Goal: Task Accomplishment & Management: Manage account settings

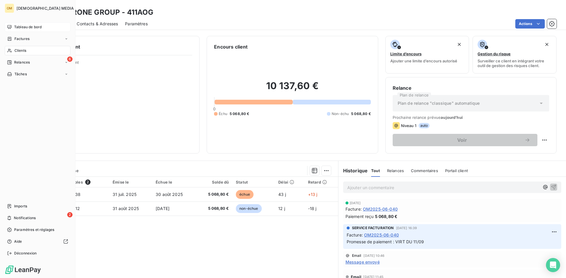
click at [22, 28] on span "Tableau de bord" at bounding box center [27, 26] width 27 height 5
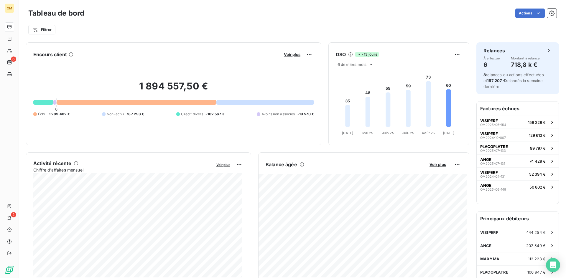
click at [433, 167] on div "Balance âgée Voir plus" at bounding box center [363, 164] width 210 height 9
click at [433, 166] on span "Voir plus" at bounding box center [437, 164] width 16 height 5
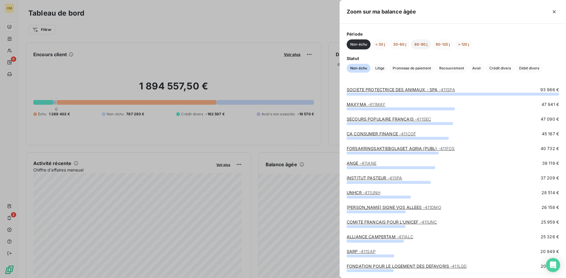
click at [417, 43] on button "60-90 j" at bounding box center [421, 44] width 20 height 10
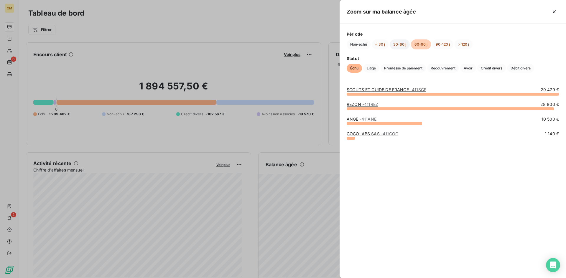
click at [404, 44] on button "30-60 j" at bounding box center [399, 44] width 20 height 10
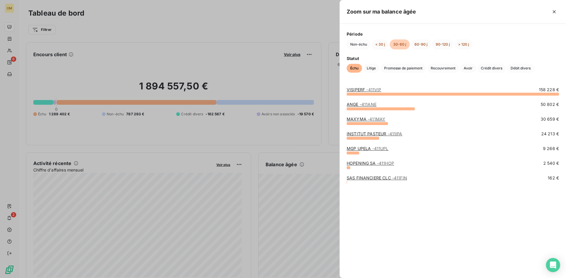
click at [377, 133] on link "INSTITUT PASTEUR - 411IPA" at bounding box center [374, 133] width 56 height 5
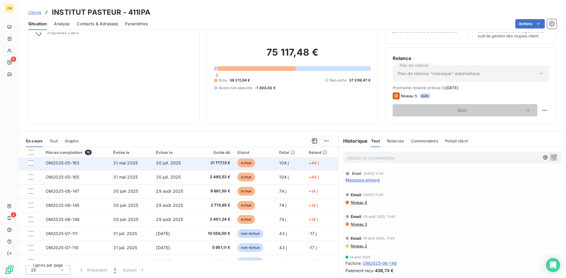
scroll to position [118, 0]
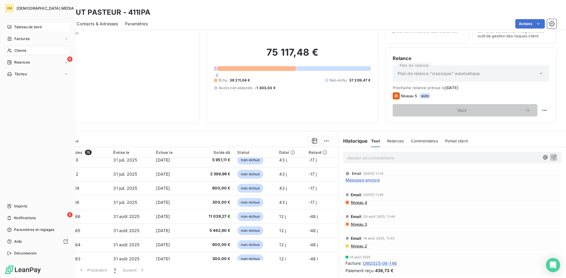
click at [11, 52] on icon at bounding box center [9, 50] width 5 height 5
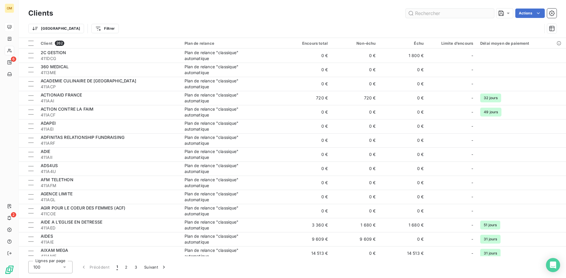
click at [432, 12] on input "text" at bounding box center [449, 13] width 88 height 9
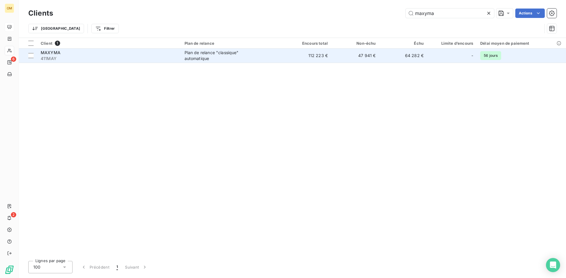
type input "maxyma"
click at [331, 62] on td "112 223 €" at bounding box center [307, 56] width 48 height 14
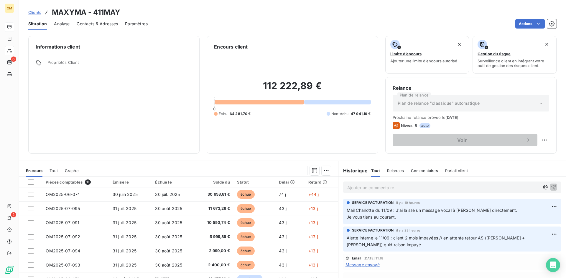
click at [360, 209] on span "Mail Charlotte du 11/09 : J'ai laissé un message vocal à [PERSON_NAME] directem…" at bounding box center [431, 210] width 170 height 5
click at [364, 241] on p "Alerte interne le 11/09 : client 2 mois impayées // en attente retour AS ([PERS…" at bounding box center [451, 242] width 211 height 14
click at [365, 239] on span "Alerte interne le 11/09 : client 2 mois impayées // en attente retour AS ([PERS…" at bounding box center [435, 242] width 179 height 12
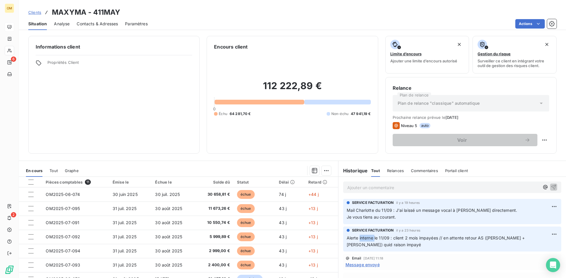
click at [365, 239] on span "Alerte interne le 11/09 : client 2 mois impayées // en attente retour AS ([PERS…" at bounding box center [435, 242] width 179 height 12
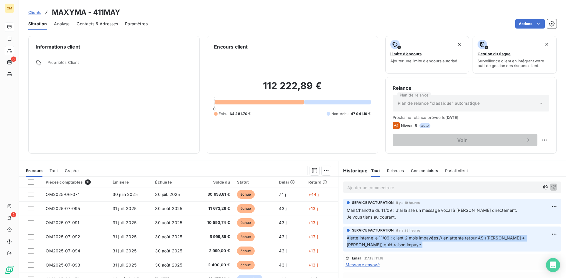
click at [365, 239] on span "Alerte interne le 11/09 : client 2 mois impayées // en attente retour AS ([PERS…" at bounding box center [435, 242] width 179 height 12
copy div "Alerte interne le 11/09 : client 2 mois impayées // en attente retour AS ([PERS…"
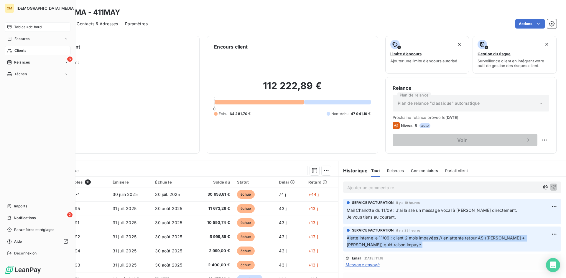
click at [14, 49] on span "Clients" at bounding box center [20, 50] width 12 height 5
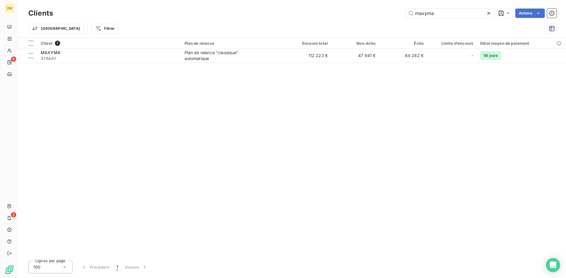
drag, startPoint x: 442, startPoint y: 15, endPoint x: 345, endPoint y: 12, distance: 97.5
click at [345, 12] on div "maxyma Actions" at bounding box center [308, 13] width 496 height 9
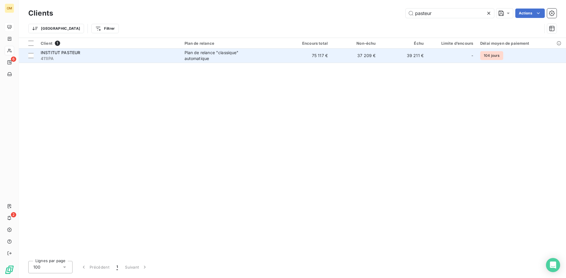
type input "pasteur"
click at [397, 54] on td "39 211 €" at bounding box center [403, 56] width 48 height 14
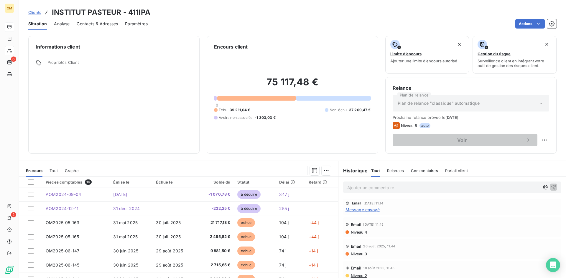
click at [386, 189] on p "Ajouter un commentaire ﻿" at bounding box center [443, 187] width 192 height 7
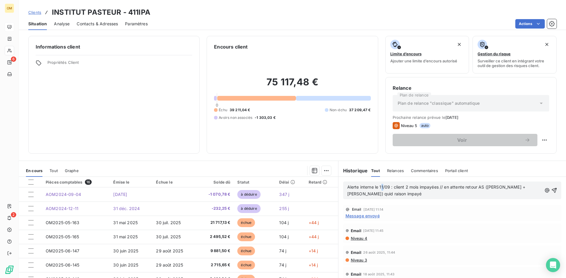
click at [381, 187] on span "Alerte interne le 11/09 : client 2 mois impayées // en attente retour AS ([PERS…" at bounding box center [436, 191] width 179 height 12
drag, startPoint x: 515, startPoint y: 186, endPoint x: 503, endPoint y: 189, distance: 12.3
click at [503, 189] on span "Alerte interne le 12/09 : client 2 mois impayées // en attente retour AS ([PERS…" at bounding box center [437, 191] width 180 height 12
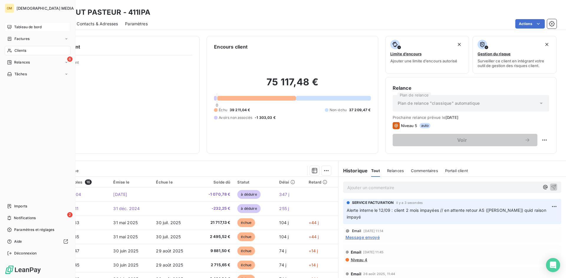
click at [11, 27] on icon at bounding box center [9, 27] width 4 height 4
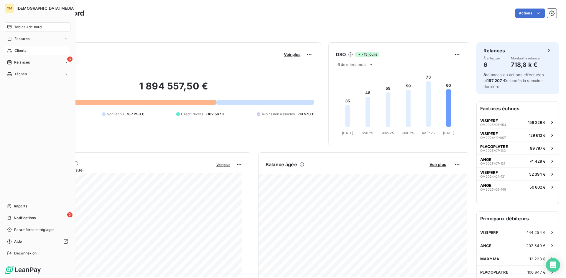
click at [10, 51] on icon at bounding box center [9, 50] width 5 height 5
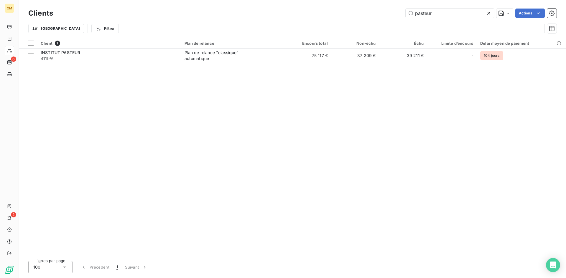
click at [312, 64] on div "Client 1 Plan de relance Encours total Non-échu Échu Limite d’encours Délai moy…" at bounding box center [292, 147] width 547 height 219
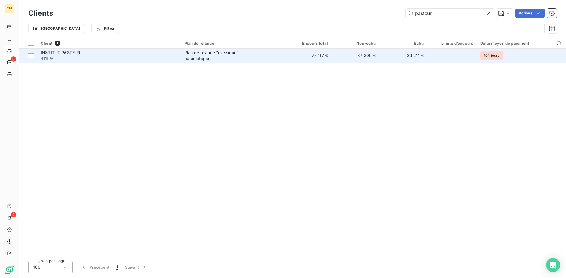
click at [318, 59] on td "75 117 €" at bounding box center [307, 56] width 48 height 14
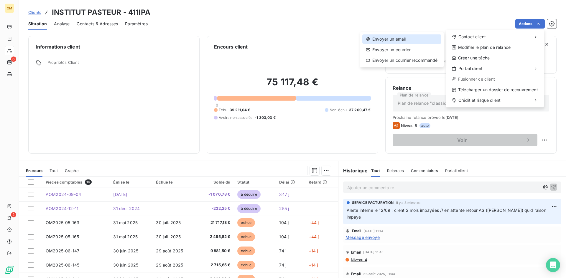
click at [419, 42] on div "Envoyer un email" at bounding box center [401, 38] width 79 height 9
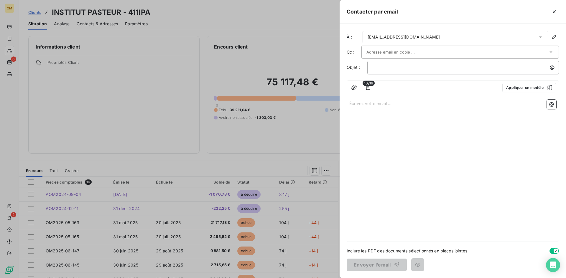
click at [366, 86] on span "16/16" at bounding box center [368, 83] width 12 height 5
click at [369, 88] on icon "button" at bounding box center [368, 88] width 6 height 6
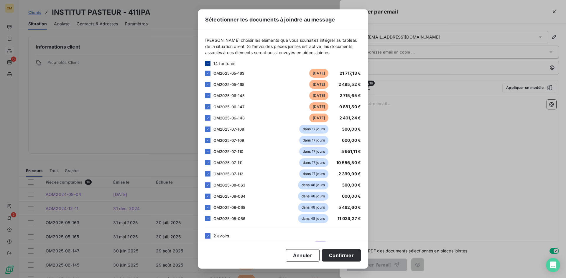
click at [206, 63] on icon at bounding box center [208, 64] width 4 height 4
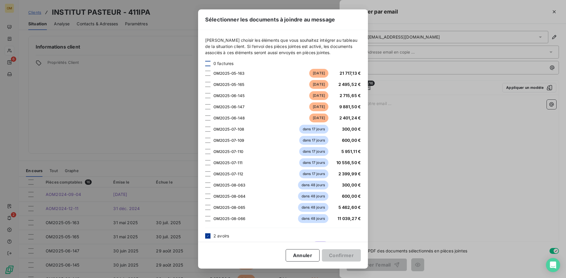
click at [207, 237] on icon at bounding box center [208, 236] width 4 height 4
click at [460, 176] on div "Sélectionner les documents à joindre au message [PERSON_NAME] choisir les éléme…" at bounding box center [283, 139] width 566 height 278
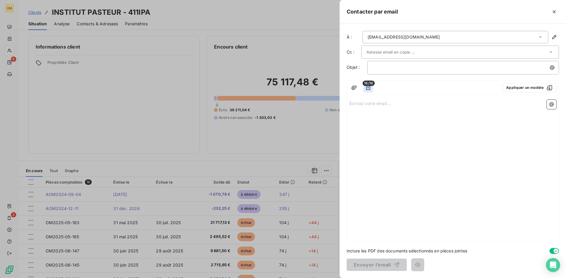
click at [370, 87] on icon "button" at bounding box center [368, 88] width 6 height 6
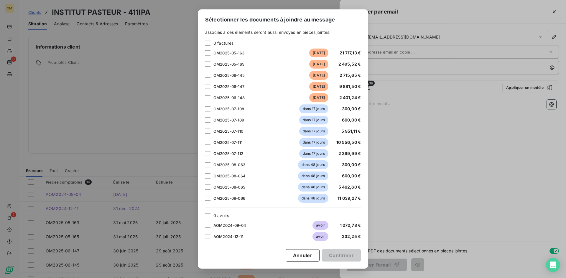
scroll to position [27, 0]
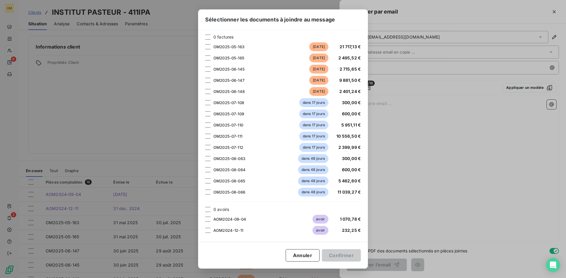
drag, startPoint x: 444, startPoint y: 171, endPoint x: 376, endPoint y: 101, distance: 97.5
click at [444, 171] on div "Sélectionner les documents à joindre au message [PERSON_NAME] choisir les éléme…" at bounding box center [283, 139] width 566 height 278
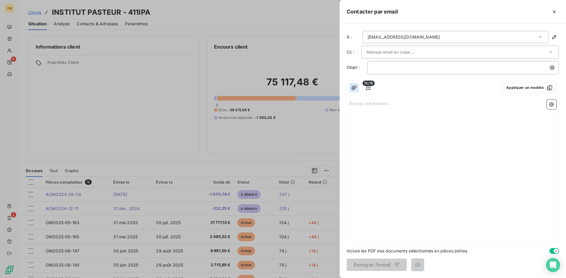
click at [349, 88] on button "button" at bounding box center [353, 87] width 9 height 9
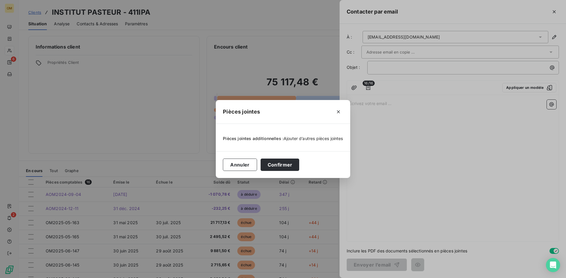
click at [286, 138] on span "Ajouter d’autres pièces jointes" at bounding box center [313, 138] width 60 height 5
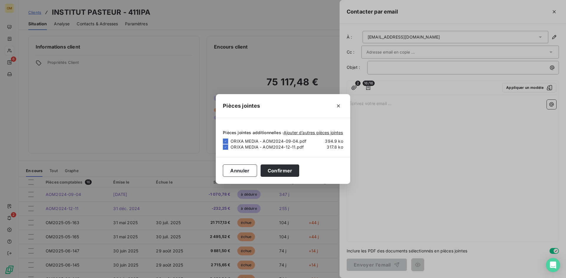
click at [396, 49] on div "Pièces jointes Pièces jointes additionnelles : Ajouter d’autres pièces jointes …" at bounding box center [283, 139] width 566 height 278
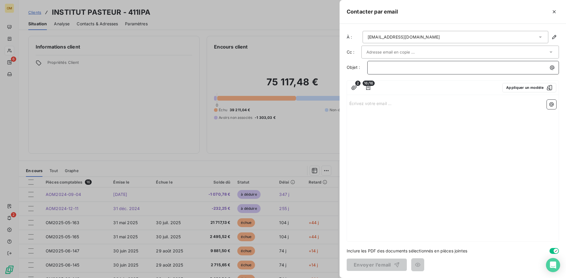
click at [402, 68] on p "﻿" at bounding box center [464, 67] width 184 height 7
click at [424, 110] on div "Écrivez votre email ... ﻿" at bounding box center [452, 170] width 211 height 144
click at [427, 104] on p "Écrivez votre email ... ﻿" at bounding box center [452, 103] width 207 height 7
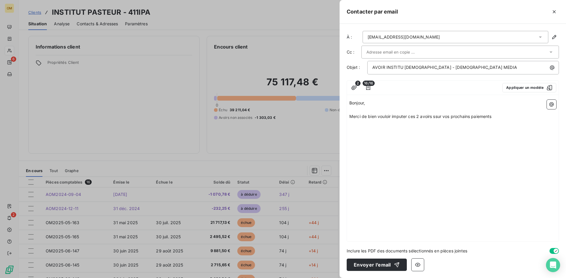
click at [437, 116] on span "Merci de bien vouloir imputer ces 2 avoirs ssur vos prochains paiements" at bounding box center [420, 116] width 142 height 5
click at [438, 116] on span "Merci de bien vouloir imputer ces 2 avoirs ssur vos prochains paiements" at bounding box center [420, 116] width 142 height 5
click at [440, 116] on span "Merci de bien vouloir imputer ces 2 avoirs sur vos prochains paiements" at bounding box center [419, 116] width 140 height 5
click at [506, 117] on span "Merci de bien vouloir imputer ces 2 avoirs sur le prochain paiement de nos proc…" at bounding box center [443, 116] width 189 height 5
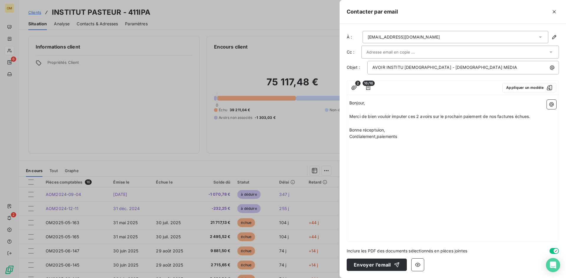
click at [382, 135] on span "Cordialement,paiements" at bounding box center [373, 136] width 48 height 5
click at [376, 130] on span "Bonne réceptuion," at bounding box center [367, 130] width 36 height 5
click at [379, 131] on span "Bonne réceptuion," at bounding box center [367, 130] width 36 height 5
click at [377, 130] on span "Bonne réceptuion," at bounding box center [367, 130] width 36 height 5
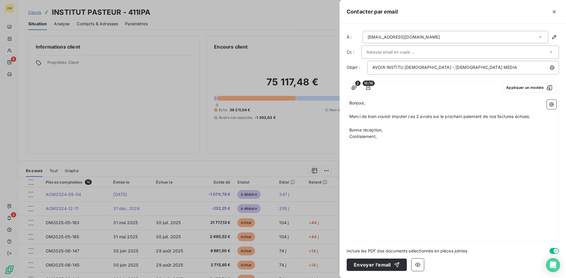
click at [398, 143] on div "Bonjour, ﻿ Merci de bien vouloir imputer ces 2 avoirs sur le prochain paiement …" at bounding box center [452, 170] width 211 height 144
click at [401, 66] on span "AVOIR INSTITU [DEMOGRAPHIC_DATA] - [DEMOGRAPHIC_DATA] MEDIA" at bounding box center [444, 67] width 145 height 5
click at [433, 117] on span "Merci de bien vouloir imputer ces 2 avoirs sur le prochain paiement de nos fact…" at bounding box center [439, 116] width 181 height 5
click at [435, 120] on p "﻿" at bounding box center [452, 123] width 207 height 7
click at [412, 124] on p "﻿" at bounding box center [452, 123] width 207 height 7
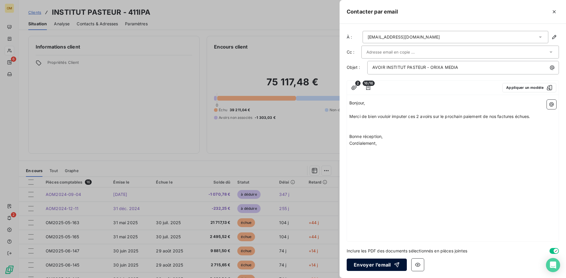
click at [384, 266] on button "Envoyer l’email" at bounding box center [376, 265] width 60 height 12
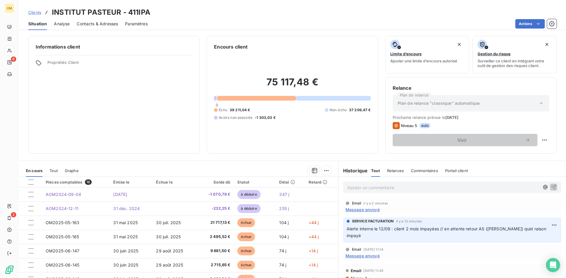
click at [378, 190] on p "Ajouter un commentaire ﻿" at bounding box center [443, 187] width 192 height 7
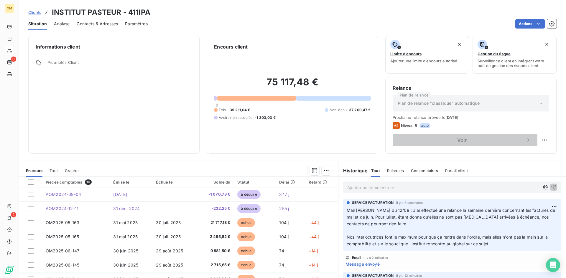
click at [351, 187] on p "Ajouter un commentaire ﻿" at bounding box center [443, 187] width 192 height 7
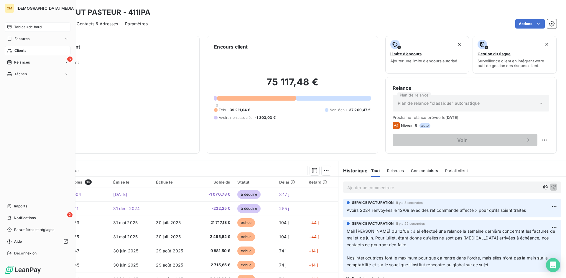
click at [9, 29] on icon at bounding box center [9, 27] width 4 height 4
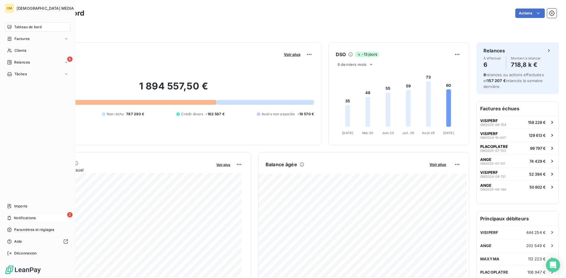
click at [18, 218] on span "Notifications" at bounding box center [25, 218] width 22 height 5
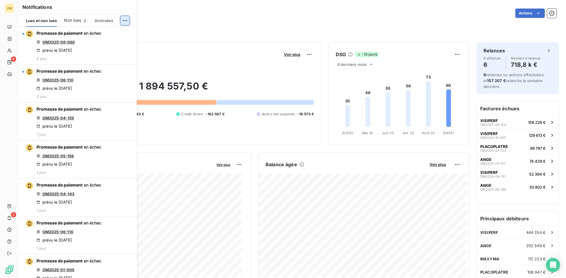
click at [126, 20] on html "OM 6 2 Tableau de bord Actions Filtrer Encours client Voir plus 1 894 557,50 € …" at bounding box center [283, 139] width 566 height 278
click at [122, 29] on div "Tout marquer comme lu" at bounding box center [85, 33] width 82 height 9
click at [10, 27] on icon at bounding box center [9, 27] width 5 height 5
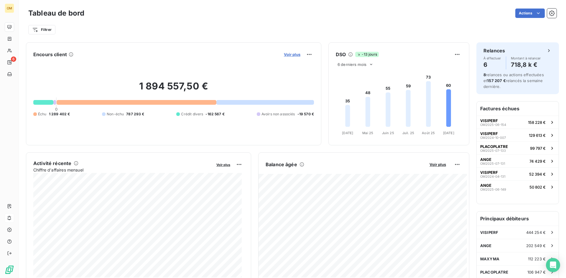
click at [288, 52] on span "Voir plus" at bounding box center [292, 54] width 16 height 5
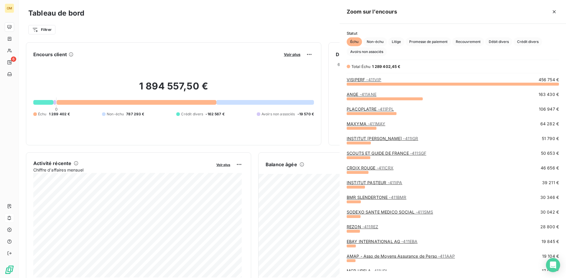
scroll to position [190, 222]
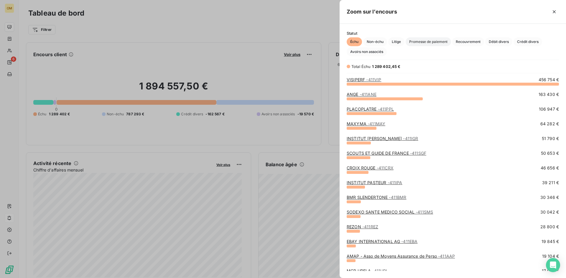
click at [429, 43] on span "Promesse de paiement" at bounding box center [427, 41] width 45 height 9
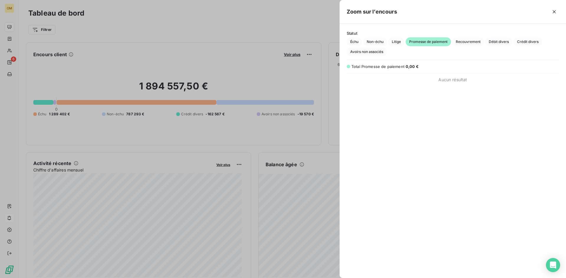
click at [6, 65] on div at bounding box center [283, 139] width 566 height 278
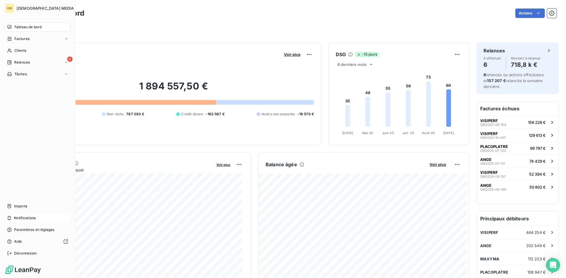
click at [17, 50] on span "Clients" at bounding box center [20, 50] width 12 height 5
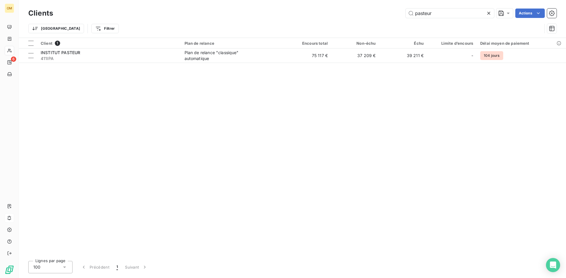
drag, startPoint x: 446, startPoint y: 15, endPoint x: 355, endPoint y: 14, distance: 91.0
click at [355, 14] on div "[DEMOGRAPHIC_DATA] Actions" at bounding box center [308, 13] width 496 height 9
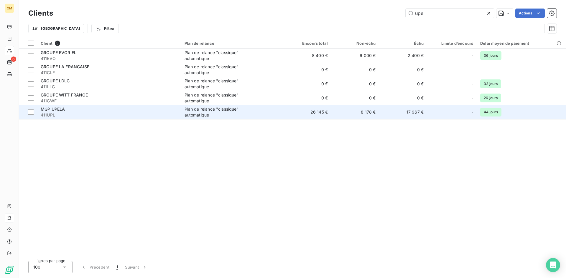
type input "upe"
click at [191, 114] on div "Plan de relance "classique" automatique" at bounding box center [221, 112] width 74 height 12
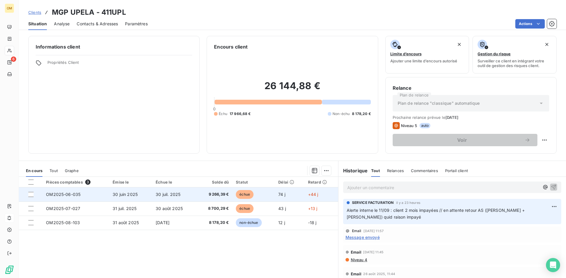
drag, startPoint x: 282, startPoint y: 195, endPoint x: 288, endPoint y: 192, distance: 6.3
click at [282, 195] on span "74 j" at bounding box center [281, 194] width 7 height 5
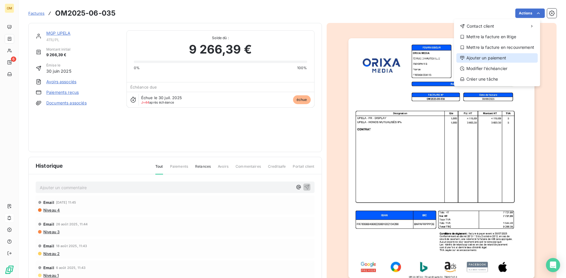
click at [499, 57] on div "Ajouter un paiement" at bounding box center [496, 57] width 81 height 9
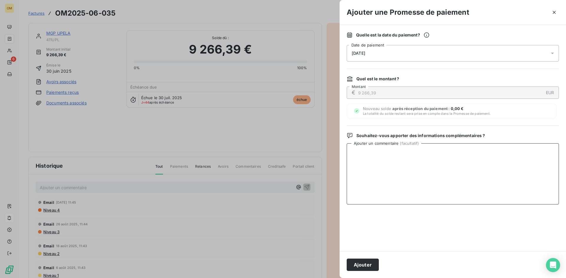
click at [427, 170] on textarea "Ajouter un commentaire ( facultatif )" at bounding box center [452, 173] width 212 height 61
type textarea "v"
drag, startPoint x: 445, startPoint y: 151, endPoint x: 346, endPoint y: 166, distance: 100.1
click at [345, 166] on div "Quelle est la date du paiement ? [DATE] Date de paiement Quel est le montant ? …" at bounding box center [452, 138] width 226 height 227
type textarea "VIRT BNP LE 12/09"
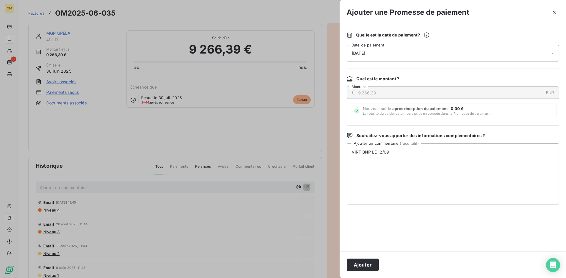
drag, startPoint x: 364, startPoint y: 262, endPoint x: 389, endPoint y: 261, distance: 24.5
click at [364, 262] on button "Ajouter" at bounding box center [362, 265] width 32 height 12
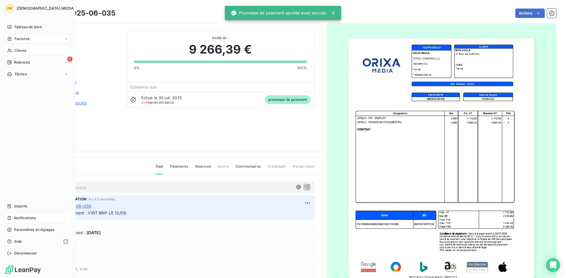
drag, startPoint x: 20, startPoint y: 52, endPoint x: 62, endPoint y: 50, distance: 42.2
click at [20, 52] on span "Clients" at bounding box center [20, 50] width 12 height 5
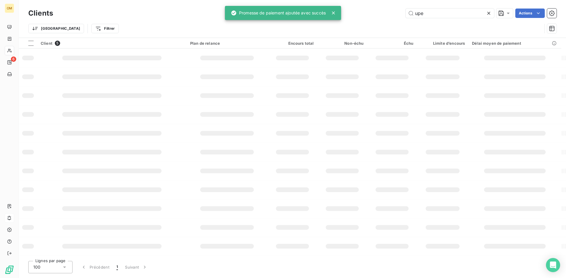
drag, startPoint x: 442, startPoint y: 14, endPoint x: 248, endPoint y: 16, distance: 193.5
click at [254, 15] on div "OM 6 Clients upe Actions Trier Filtrer Client 5 Plan de relance Encours total N…" at bounding box center [283, 139] width 566 height 278
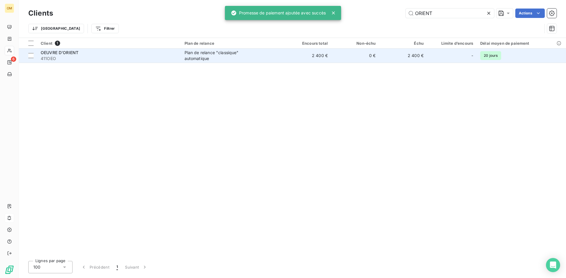
type input "ORIENT"
click at [213, 59] on div "Plan de relance "classique" automatique" at bounding box center [221, 56] width 74 height 12
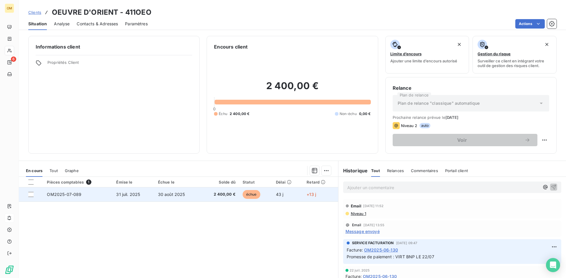
click at [226, 197] on span "2 400,00 €" at bounding box center [220, 195] width 32 height 6
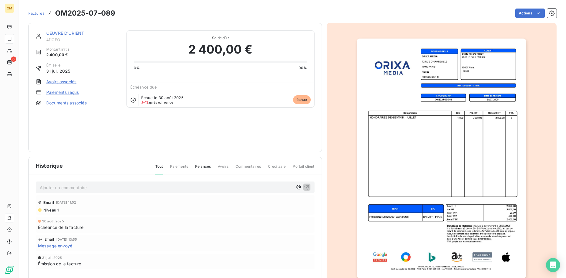
click at [531, 8] on div "Factures OM2025-07-089 Actions" at bounding box center [292, 13] width 528 height 12
click at [519, 14] on html "OM 6 Factures OM2025-07-089 Actions OEUVRE D'ORIENT 411OEO Montant initial 2 40…" at bounding box center [283, 139] width 566 height 278
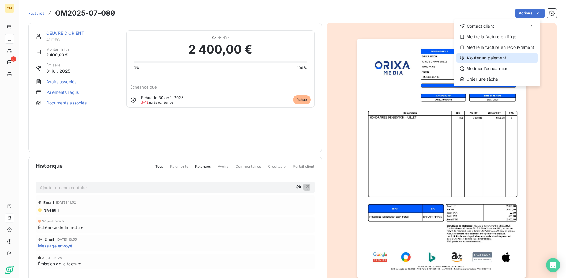
click at [489, 60] on div "Ajouter un paiement" at bounding box center [496, 57] width 81 height 9
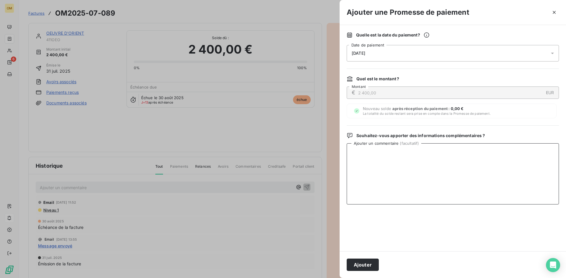
click at [428, 177] on textarea "Ajouter un commentaire ( facultatif )" at bounding box center [452, 173] width 212 height 61
paste textarea "VIRT BNP LE 12/09"
type textarea "VIRT BNP LE 12/09"
click at [361, 265] on button "Ajouter" at bounding box center [362, 265] width 32 height 12
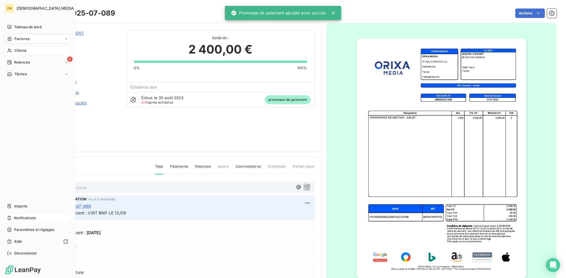
drag, startPoint x: 20, startPoint y: 55, endPoint x: 38, endPoint y: 54, distance: 18.0
click at [20, 55] on div "Clients" at bounding box center [38, 50] width 66 height 9
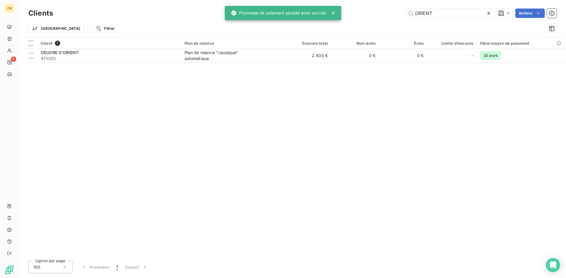
drag, startPoint x: 446, startPoint y: 16, endPoint x: 287, endPoint y: 17, distance: 159.7
click at [287, 17] on div "OM 6 Clients ORIENT Actions Trier Filtrer Client 1 Plan de relance Encours tota…" at bounding box center [283, 139] width 566 height 278
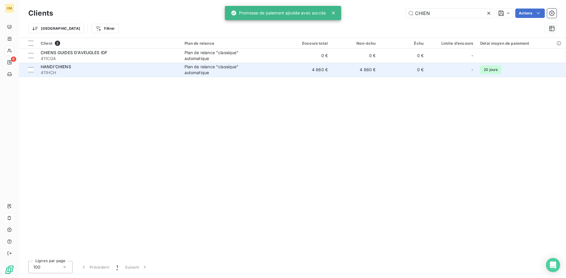
type input "CHIEN"
click at [252, 72] on div "Plan de relance "classique" automatique" at bounding box center [221, 70] width 74 height 12
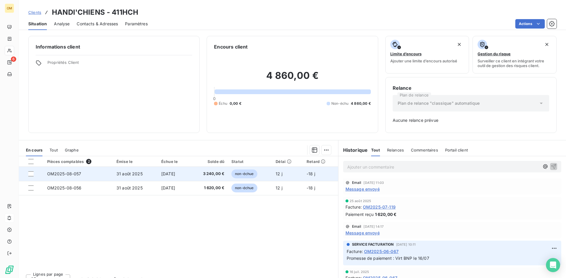
click at [272, 176] on td "non-échue" at bounding box center [250, 174] width 44 height 14
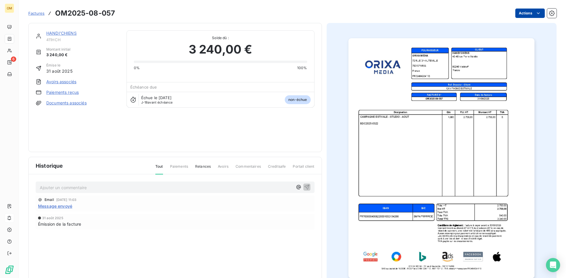
click at [521, 15] on html "OM 6 Factures OM2025-08-057 Actions HANDI'CHIENS 411HCH Montant initial 3 240,0…" at bounding box center [283, 139] width 566 height 278
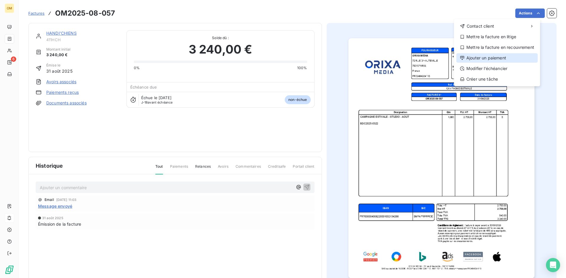
click at [488, 57] on div "Ajouter un paiement" at bounding box center [496, 57] width 81 height 9
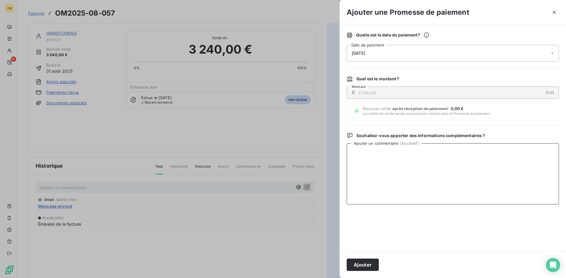
click at [458, 171] on textarea "Ajouter un commentaire ( facultatif )" at bounding box center [452, 173] width 212 height 61
paste textarea "VIRT BNP LE 12/09"
type textarea "VIRT BNP LE 12/09"
click at [367, 263] on button "Ajouter" at bounding box center [362, 265] width 32 height 12
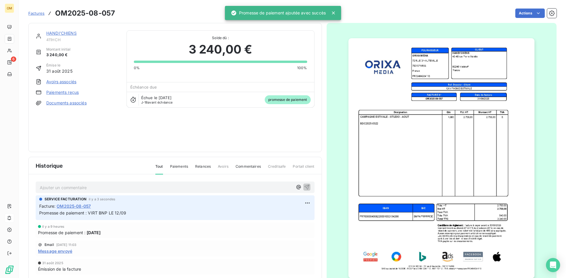
click at [55, 33] on link "HANDI'CHIENS" at bounding box center [61, 33] width 30 height 5
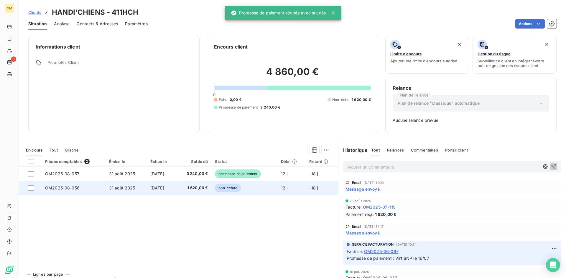
click at [240, 189] on span "non-échue" at bounding box center [228, 188] width 26 height 9
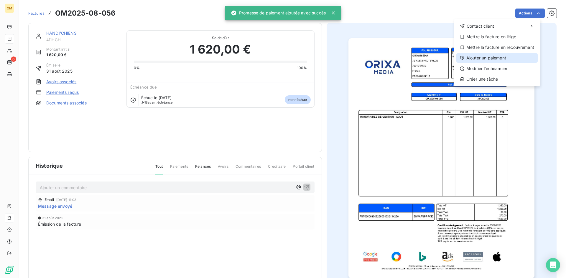
click at [487, 60] on div "Ajouter un paiement" at bounding box center [496, 57] width 81 height 9
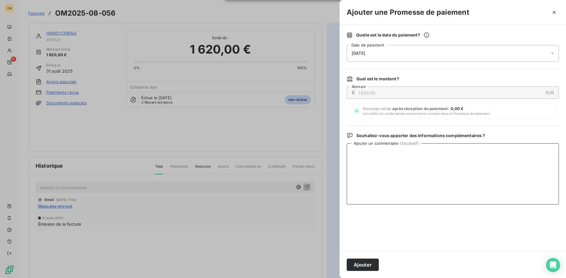
click at [459, 150] on textarea "Ajouter un commentaire ( facultatif )" at bounding box center [452, 173] width 212 height 61
paste textarea "VIRT BNP LE 12/09"
type textarea "VIRT BNP LE 12/09"
click at [368, 265] on button "Ajouter" at bounding box center [362, 265] width 32 height 12
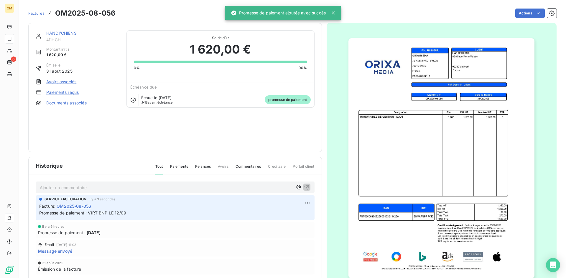
click at [19, 50] on section "Factures OM2025-08-056 Actions HANDI'CHIENS 411HCH Montant initial 1 620,00 € É…" at bounding box center [292, 139] width 547 height 278
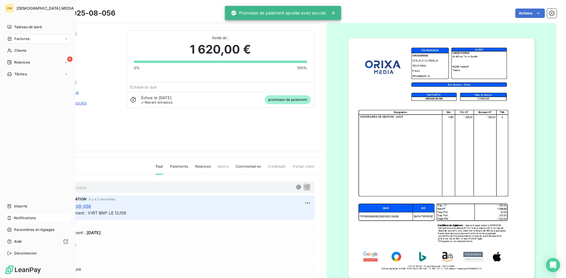
click at [17, 50] on span "Clients" at bounding box center [20, 50] width 12 height 5
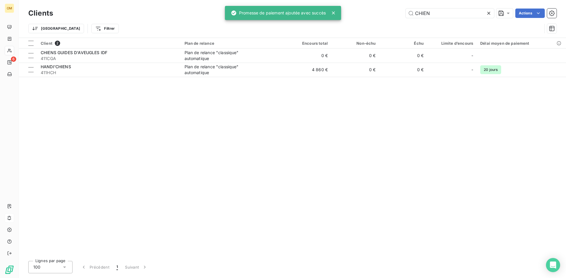
drag, startPoint x: 437, startPoint y: 15, endPoint x: 282, endPoint y: 19, distance: 154.4
click at [285, 19] on div "OM 6 Clients CHIEN Actions Trier Filtrer Client 2 Plan de relance Encours total…" at bounding box center [283, 139] width 566 height 278
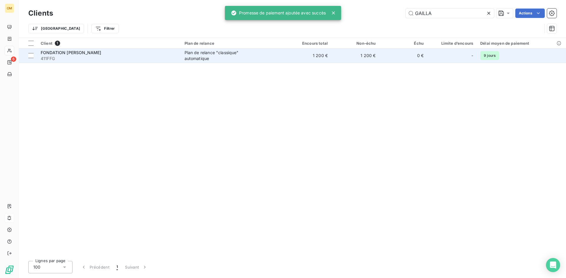
type input "GAILLA"
click at [251, 55] on div "Plan de relance "classique" automatique" at bounding box center [221, 56] width 74 height 12
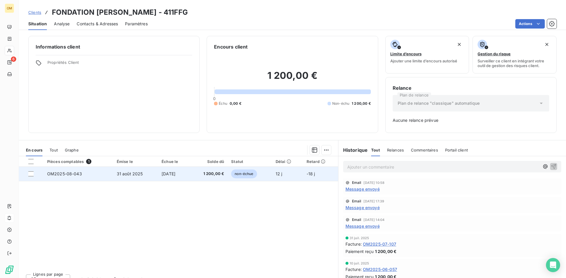
click at [239, 173] on span "non-échue" at bounding box center [244, 174] width 26 height 9
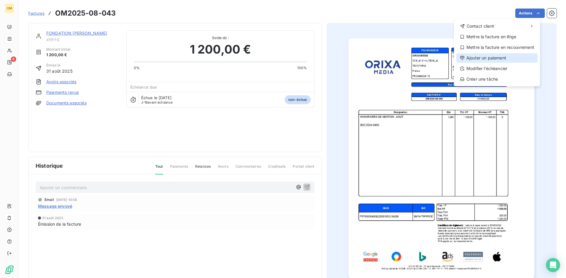
click at [501, 55] on div "Ajouter un paiement" at bounding box center [496, 57] width 81 height 9
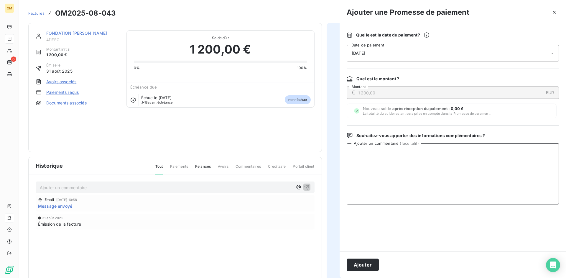
click at [483, 172] on textarea "Ajouter un commentaire ( facultatif )" at bounding box center [452, 173] width 212 height 61
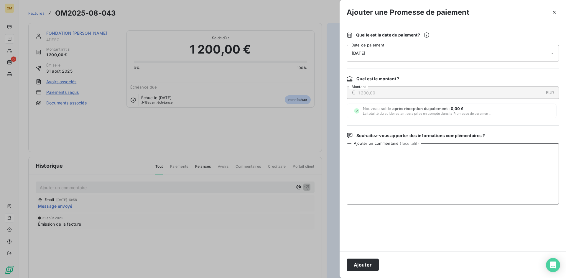
paste textarea "VIRT BNP LE 12/09"
type textarea "VIRT BNP LE 12/09"
click at [363, 264] on button "Ajouter" at bounding box center [362, 265] width 32 height 12
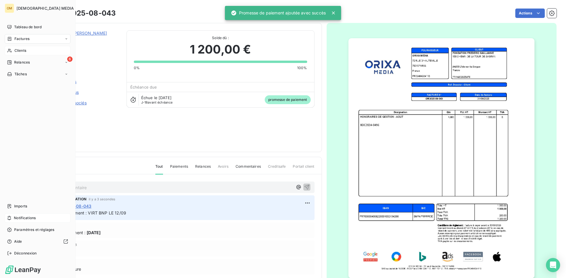
drag, startPoint x: 14, startPoint y: 51, endPoint x: 69, endPoint y: 49, distance: 54.8
click at [14, 51] on span "Clients" at bounding box center [20, 50] width 12 height 5
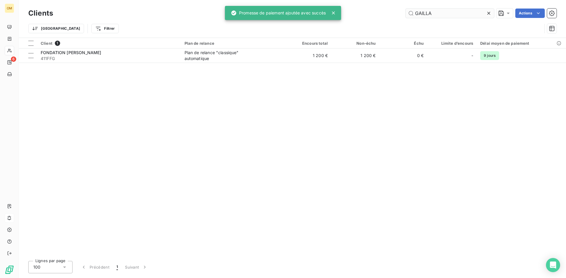
drag, startPoint x: 438, startPoint y: 19, endPoint x: 413, endPoint y: 16, distance: 24.7
click at [412, 17] on div "Clients GAILLA Actions" at bounding box center [292, 13] width 528 height 12
drag, startPoint x: 436, startPoint y: 14, endPoint x: 353, endPoint y: 13, distance: 83.1
click at [353, 13] on div "GAILLA Actions" at bounding box center [308, 13] width 496 height 9
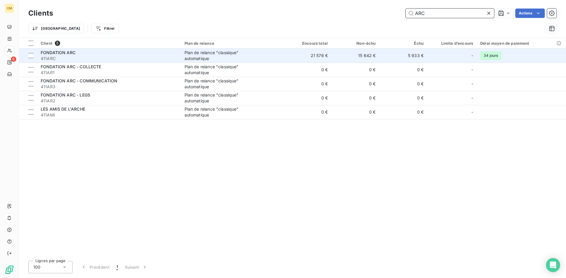
type input "ARC"
click at [279, 54] on span "Plan de relance "classique" automatique" at bounding box center [231, 56] width 95 height 12
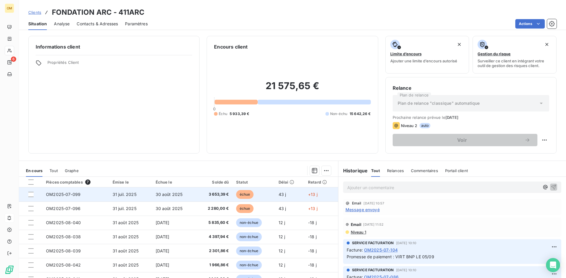
click at [218, 196] on span "3 653,39 €" at bounding box center [213, 195] width 29 height 6
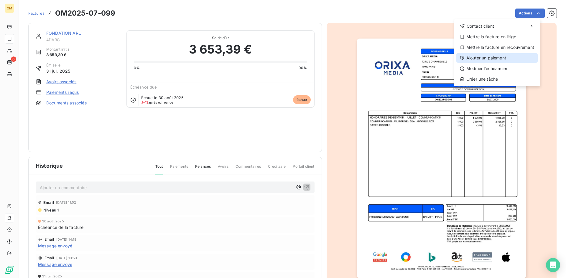
click at [509, 54] on div "Ajouter un paiement" at bounding box center [496, 57] width 81 height 9
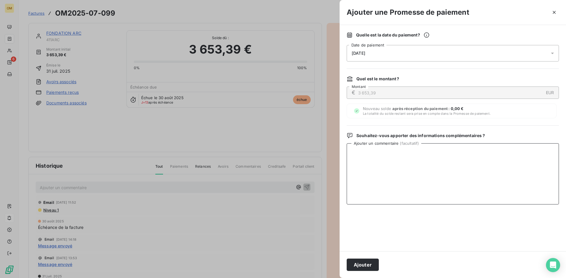
click at [466, 168] on textarea "Ajouter un commentaire ( facultatif )" at bounding box center [452, 173] width 212 height 61
paste textarea "VIRT BNP LE 12/09"
type textarea "VIRT BNP LE 12/09"
click at [369, 266] on button "Ajouter" at bounding box center [362, 265] width 32 height 12
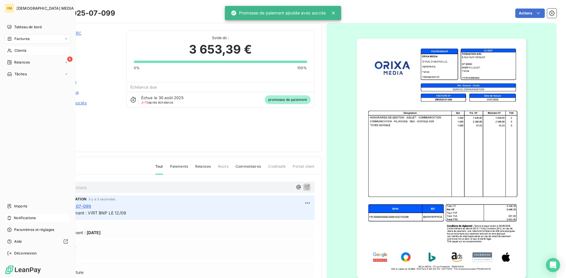
click at [15, 49] on span "Clients" at bounding box center [20, 50] width 12 height 5
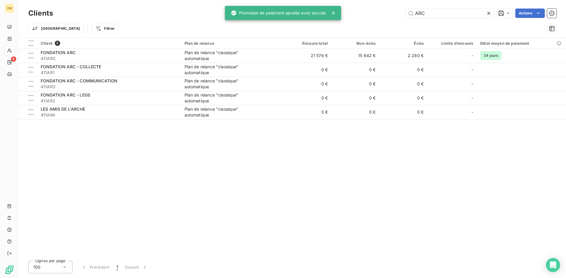
drag, startPoint x: 382, startPoint y: 13, endPoint x: 366, endPoint y: 14, distance: 15.6
click at [366, 14] on div "ARC Actions" at bounding box center [308, 13] width 496 height 9
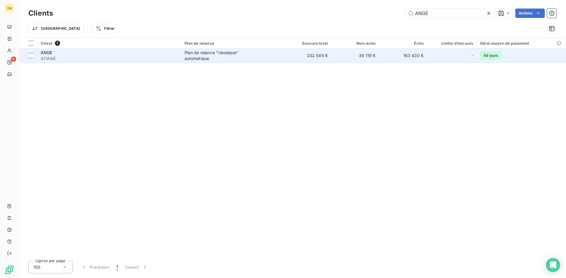
type input "ANGE"
click at [300, 57] on td "202 549 €" at bounding box center [307, 56] width 48 height 14
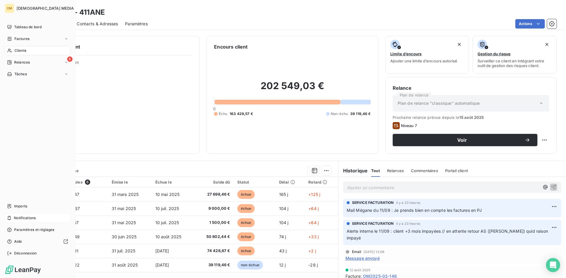
drag, startPoint x: 16, startPoint y: 49, endPoint x: 48, endPoint y: 44, distance: 32.1
click at [16, 49] on span "Clients" at bounding box center [20, 50] width 12 height 5
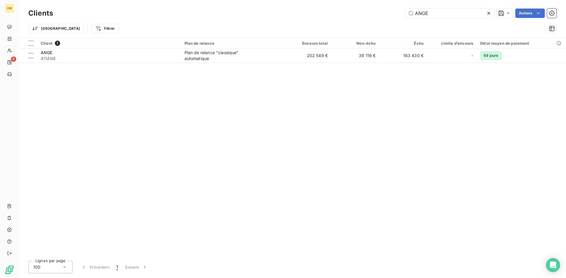
drag, startPoint x: 432, startPoint y: 12, endPoint x: 356, endPoint y: 14, distance: 75.4
click at [356, 14] on div "ANGE Actions" at bounding box center [308, 13] width 496 height 9
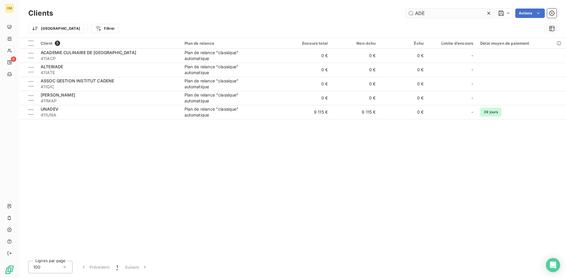
click at [418, 15] on input "ADE" at bounding box center [449, 13] width 88 height 9
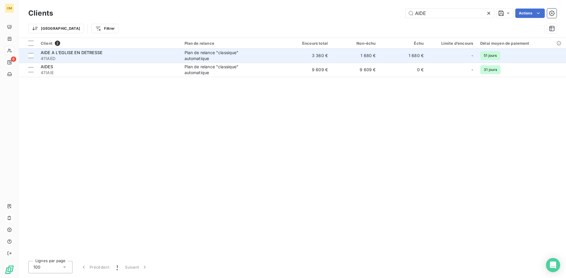
type input "AIDE"
click at [351, 54] on td "1 680 €" at bounding box center [355, 56] width 48 height 14
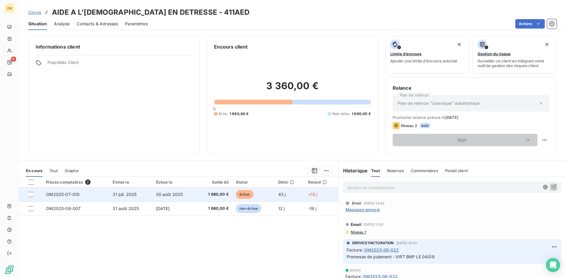
click at [232, 194] on td "échue" at bounding box center [253, 195] width 42 height 14
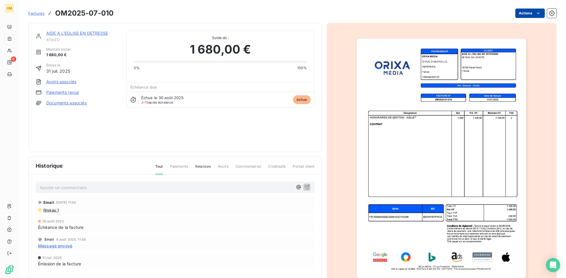
click at [521, 15] on html "OM 6 Factures OM2025-07-010 Actions AIDE A L'[DEMOGRAPHIC_DATA] EN DETRESSE 411…" at bounding box center [283, 139] width 566 height 278
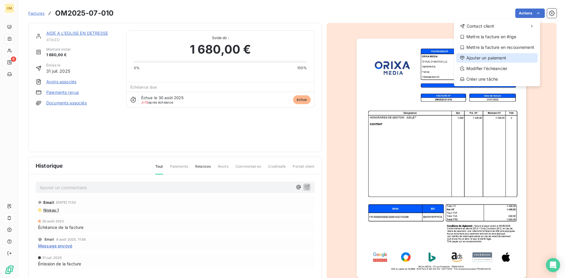
click at [487, 53] on div "Ajouter un paiement" at bounding box center [496, 57] width 81 height 9
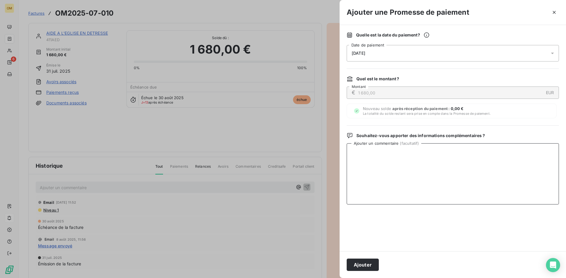
click at [374, 146] on textarea "Ajouter un commentaire ( facultatif )" at bounding box center [452, 173] width 212 height 61
paste textarea "VIRT BNP LE 12/09"
type textarea "VIRT BNP LE 12/09"
drag, startPoint x: 369, startPoint y: 270, endPoint x: 549, endPoint y: 253, distance: 181.1
click at [369, 270] on button "Ajouter" at bounding box center [362, 265] width 32 height 12
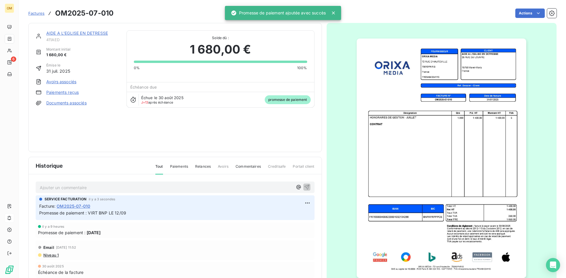
click at [21, 57] on section "Factures OM2025-07-010 Actions AIDE A L'[DEMOGRAPHIC_DATA] EN DETRESSE 411AED M…" at bounding box center [292, 139] width 547 height 278
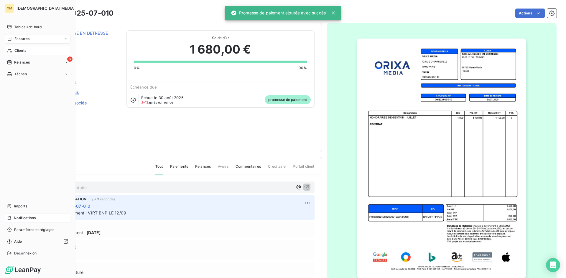
click at [16, 53] on span "Clients" at bounding box center [20, 50] width 12 height 5
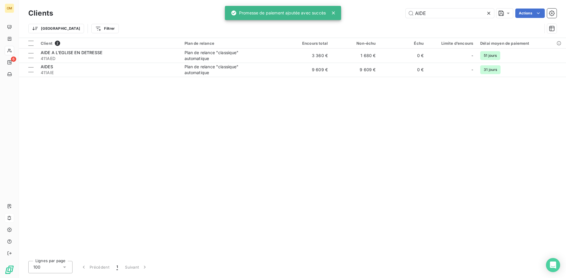
drag, startPoint x: 430, startPoint y: 13, endPoint x: 350, endPoint y: 17, distance: 80.5
click at [350, 16] on div "AIDE Actions" at bounding box center [308, 13] width 496 height 9
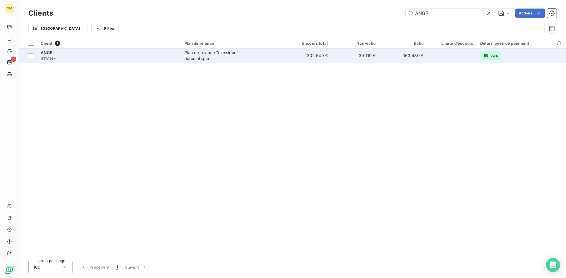
type input "ANGE"
click at [299, 55] on td "202 549 €" at bounding box center [307, 56] width 48 height 14
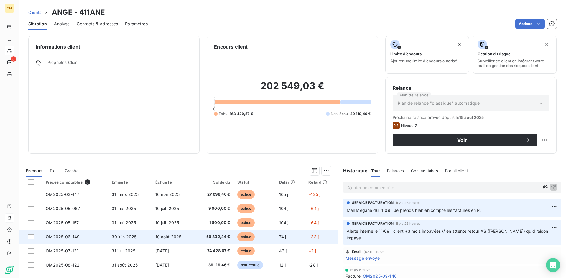
click at [292, 239] on td "74 j" at bounding box center [289, 237] width 29 height 14
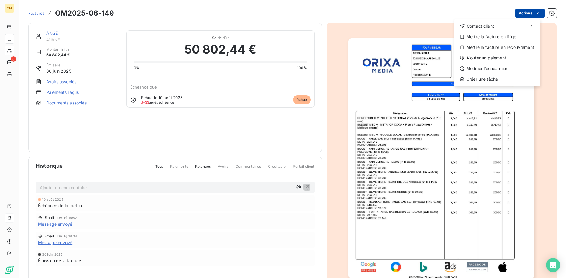
click at [516, 15] on html "OM 6 Factures OM2025-06-149 Actions Contact client Mettre la facture en litige …" at bounding box center [283, 139] width 566 height 278
click at [493, 62] on div "Ajouter un paiement" at bounding box center [496, 57] width 81 height 9
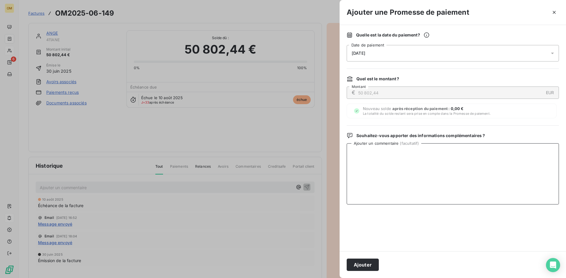
click at [467, 163] on textarea "Ajouter un commentaire ( facultatif )" at bounding box center [452, 173] width 212 height 61
paste textarea "VIRT BNP LE 12/09"
type textarea "VIRT BNP LE 12/09"
click at [362, 262] on button "Ajouter" at bounding box center [362, 265] width 32 height 12
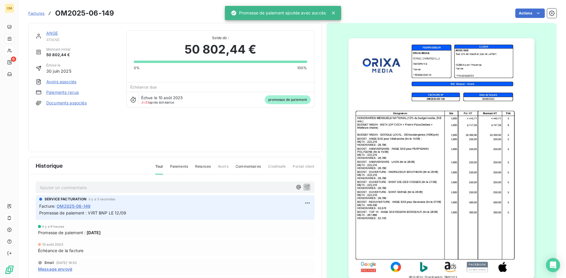
click at [21, 25] on section "Factures OM2025-06-149 Actions ANGE 411ANE Montant initial 50 802,44 € Émise le…" at bounding box center [292, 139] width 547 height 278
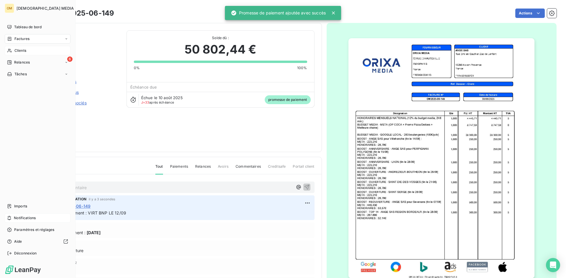
click at [16, 27] on span "Tableau de bord" at bounding box center [27, 26] width 27 height 5
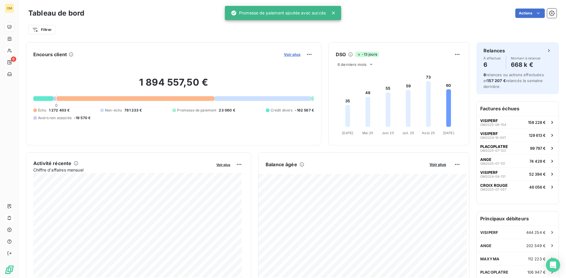
click at [286, 54] on span "Voir plus" at bounding box center [292, 54] width 16 height 5
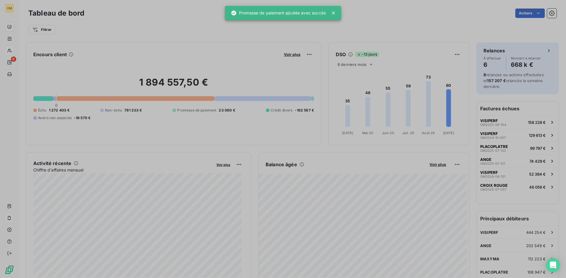
scroll to position [274, 222]
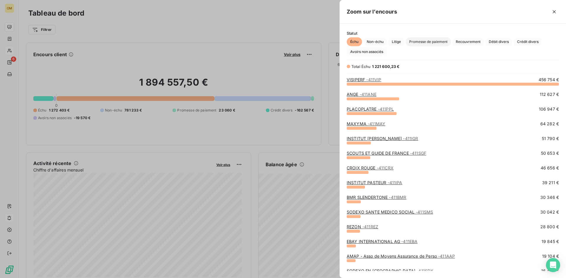
click at [420, 41] on span "Promesse de paiement" at bounding box center [427, 41] width 45 height 9
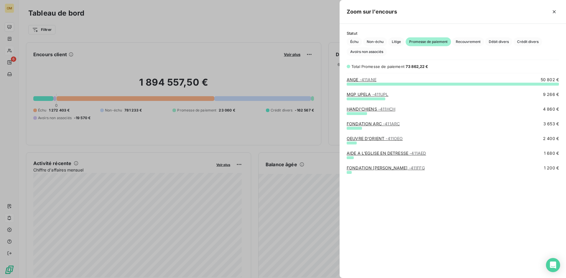
scroll to position [190, 222]
click at [144, 128] on div at bounding box center [283, 139] width 566 height 278
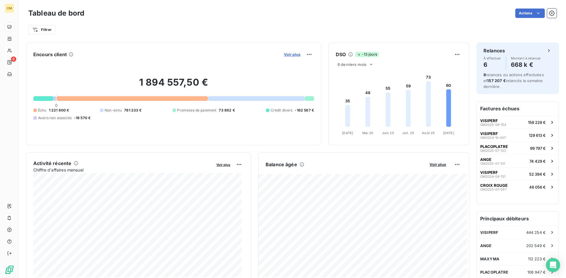
click at [289, 55] on span "Voir plus" at bounding box center [292, 54] width 16 height 5
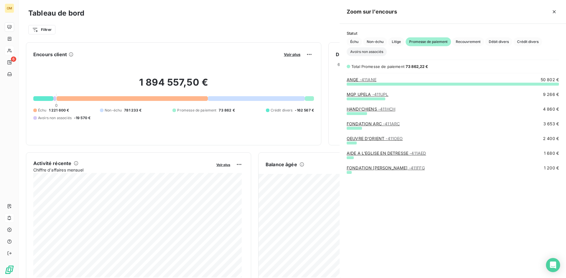
scroll to position [274, 222]
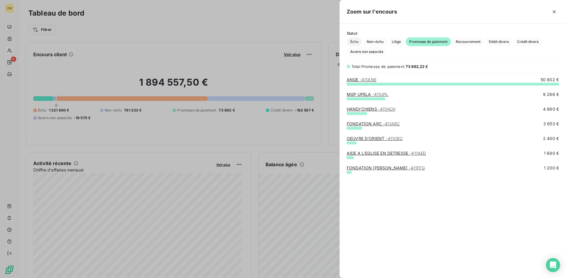
click at [356, 41] on span "Échu" at bounding box center [353, 41] width 15 height 9
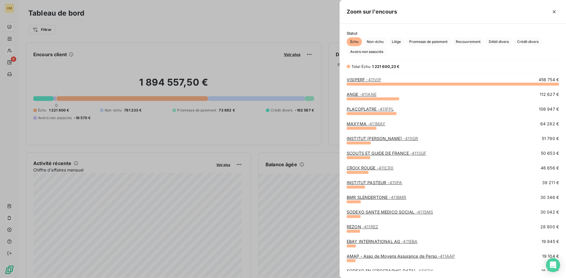
scroll to position [190, 222]
click at [375, 42] on span "Non-échu" at bounding box center [375, 41] width 24 height 9
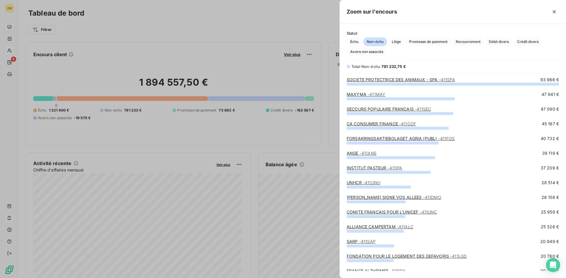
click at [388, 78] on link "SOCIETE PROTECTRICE DES ANIMAUX - SPA - 411SPA" at bounding box center [400, 79] width 108 height 5
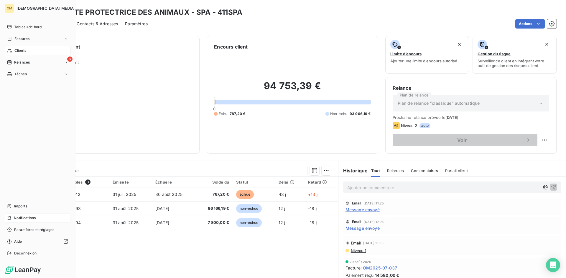
click at [16, 25] on span "Tableau de bord" at bounding box center [27, 26] width 27 height 5
